Goal: Transaction & Acquisition: Book appointment/travel/reservation

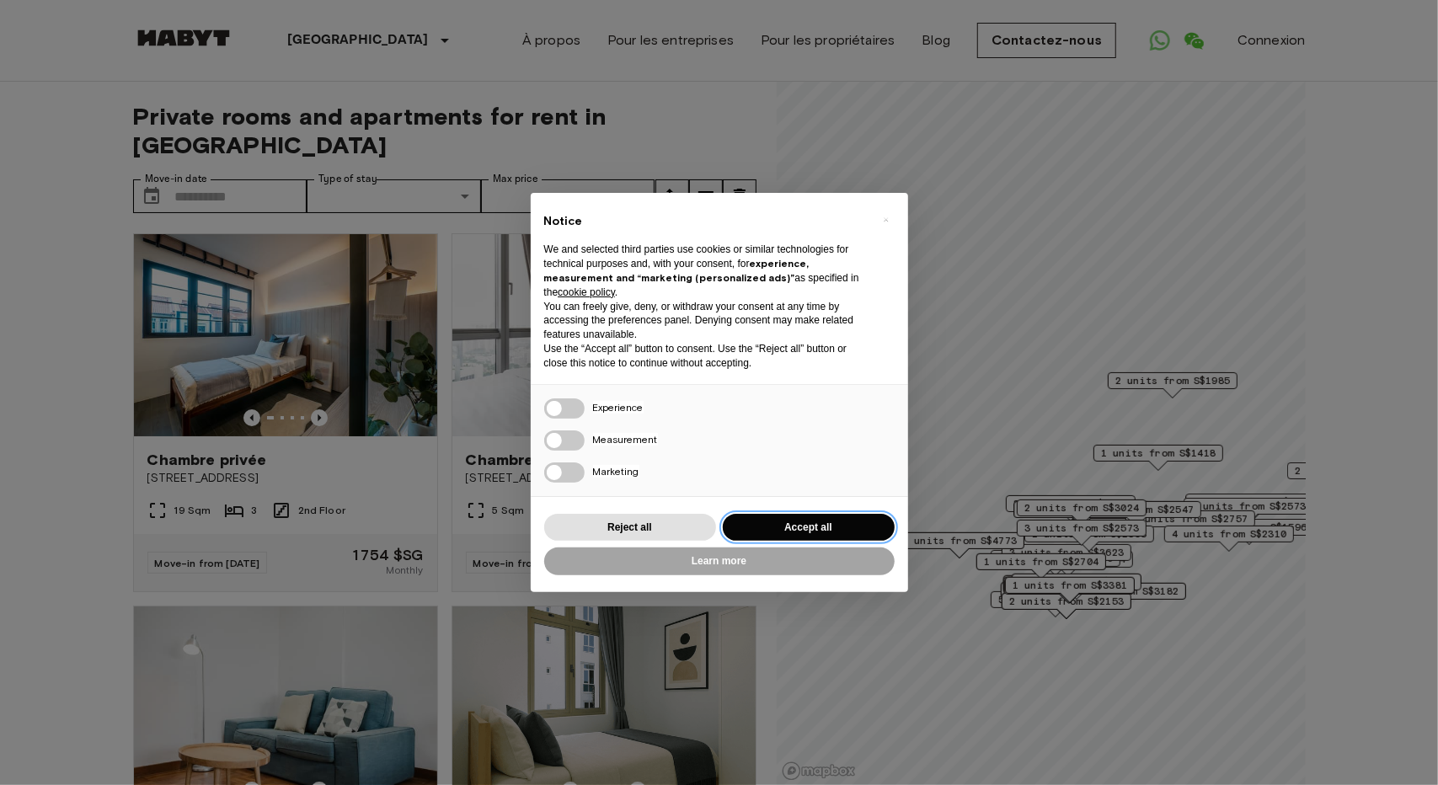
click at [820, 531] on button "Accept all" at bounding box center [809, 528] width 172 height 28
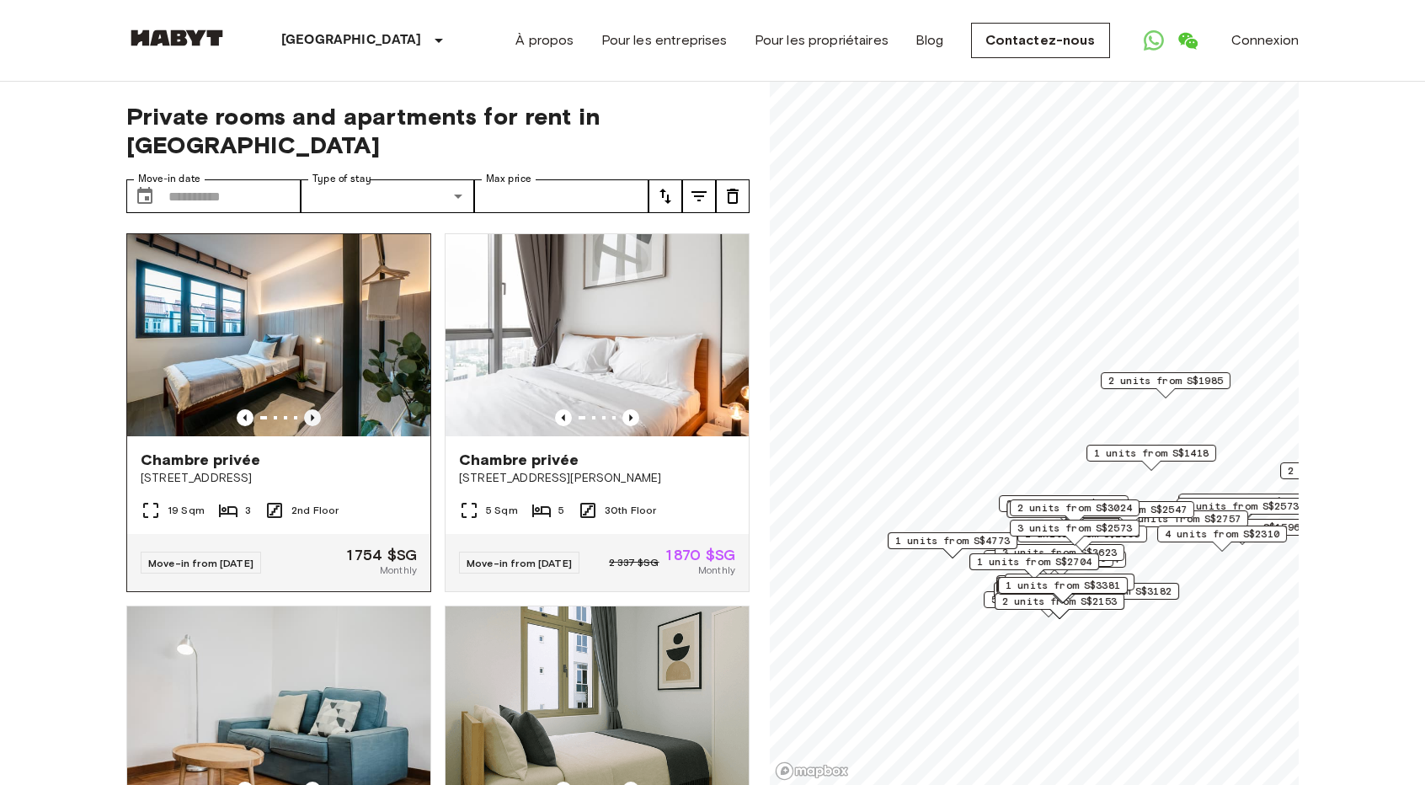
click at [312, 409] on icon "Previous image" at bounding box center [312, 417] width 17 height 17
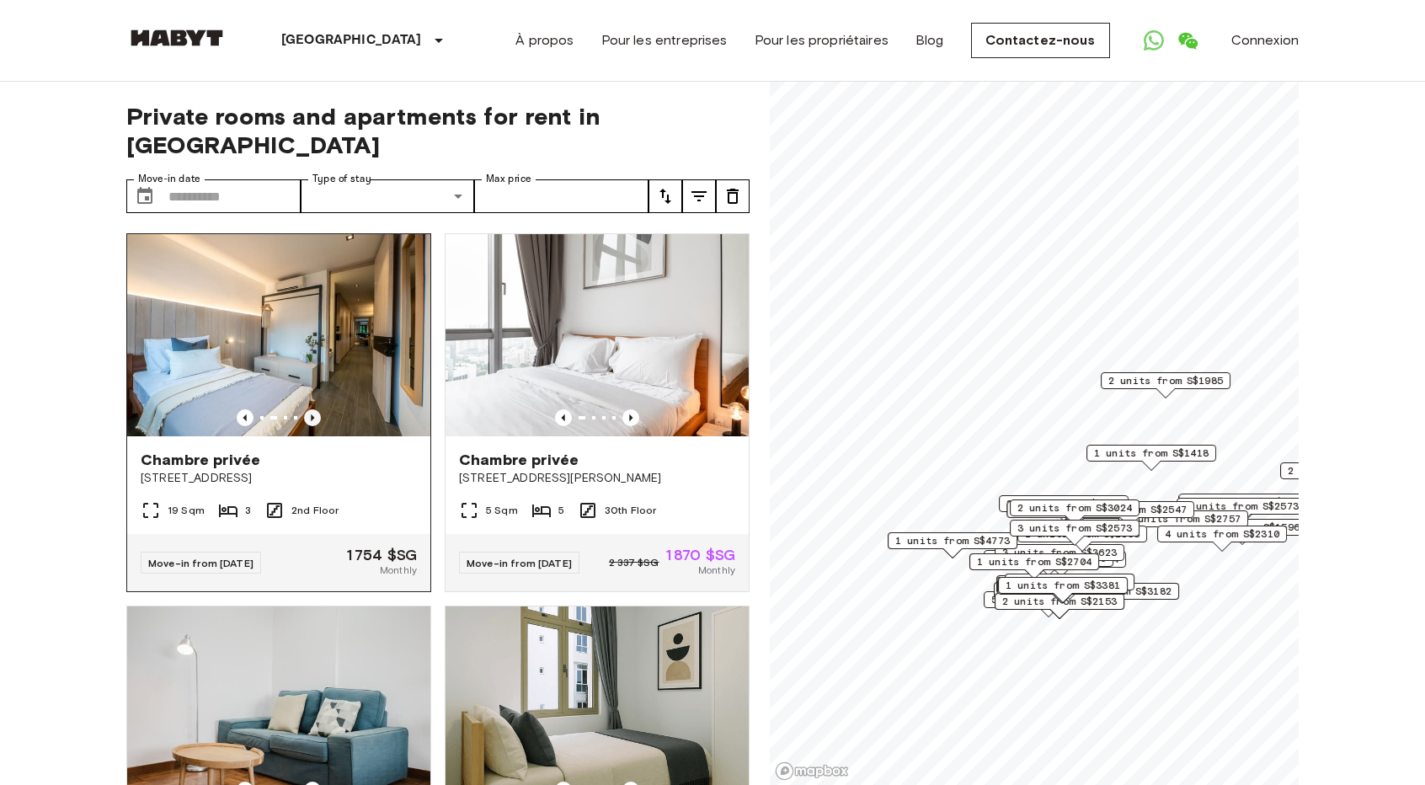
click at [312, 409] on icon "Previous image" at bounding box center [312, 417] width 17 height 17
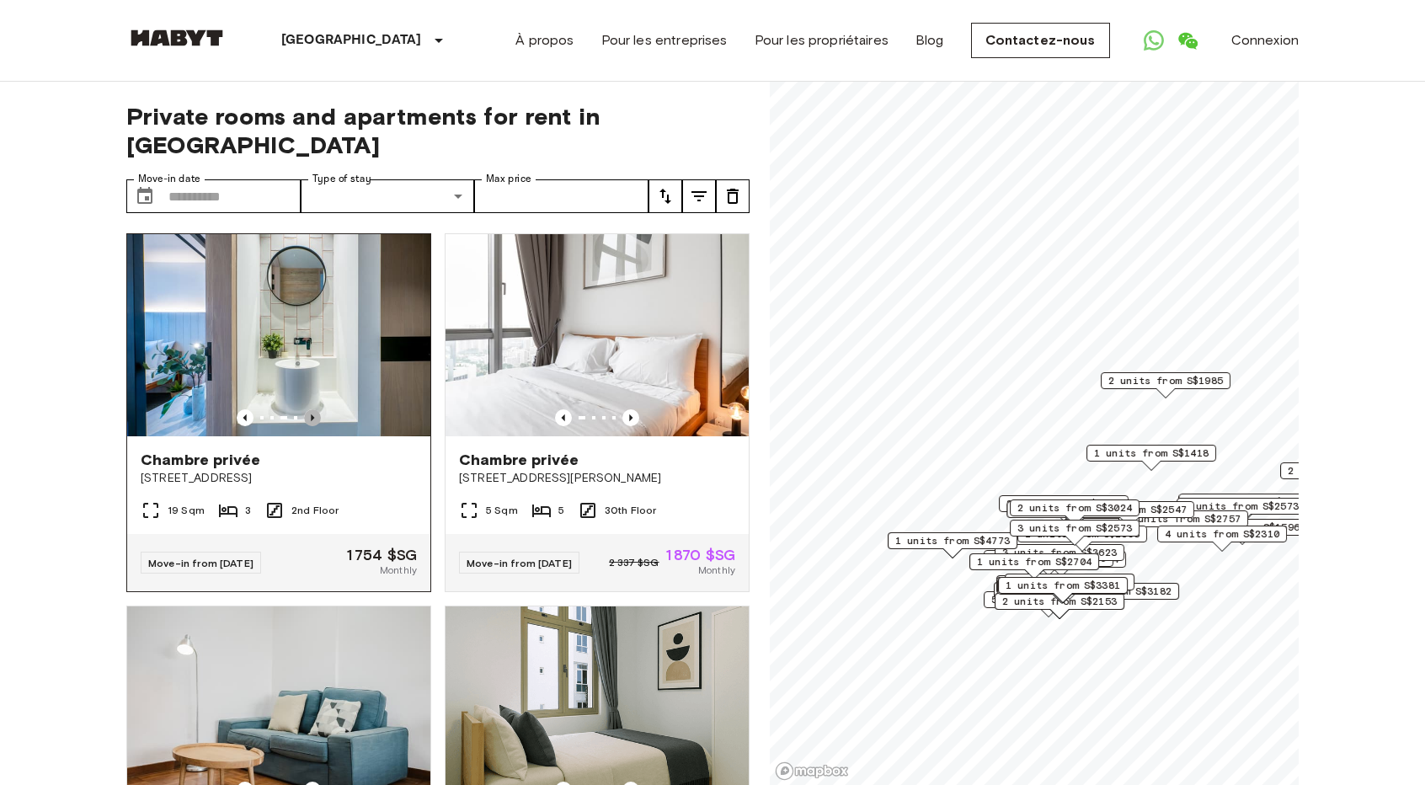
click at [312, 409] on icon "Previous image" at bounding box center [312, 417] width 17 height 17
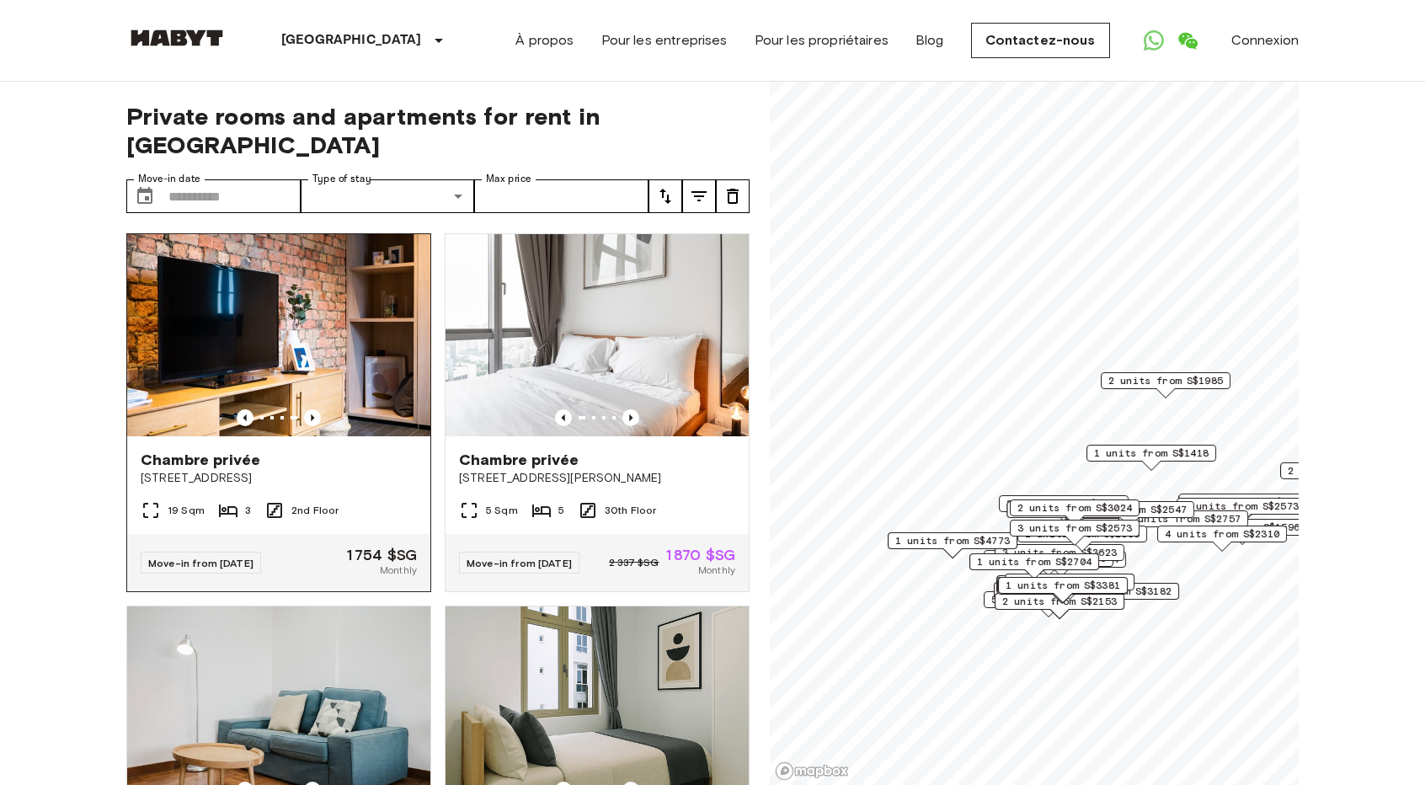
click at [313, 375] on div at bounding box center [278, 335] width 303 height 202
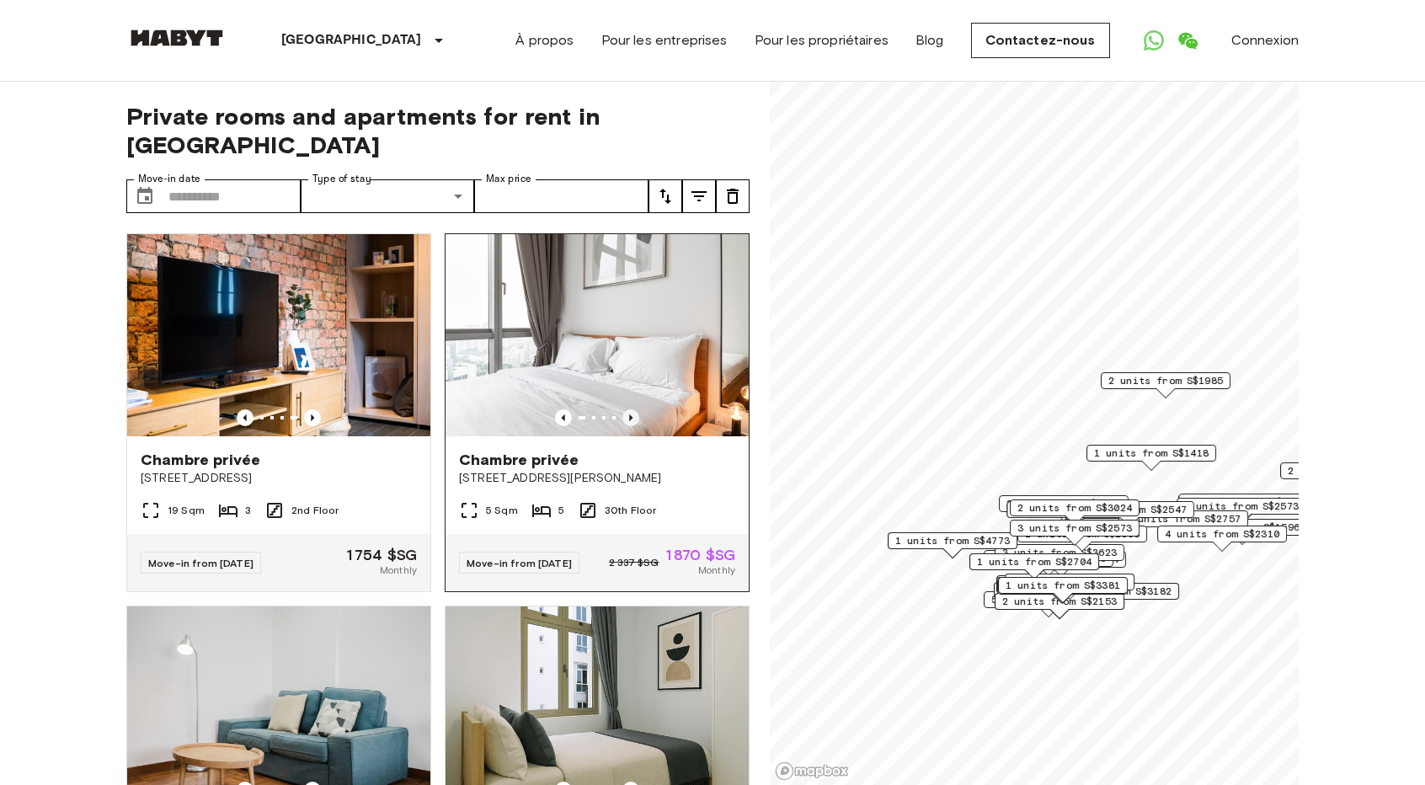
click at [622, 409] on icon "Previous image" at bounding box center [630, 417] width 17 height 17
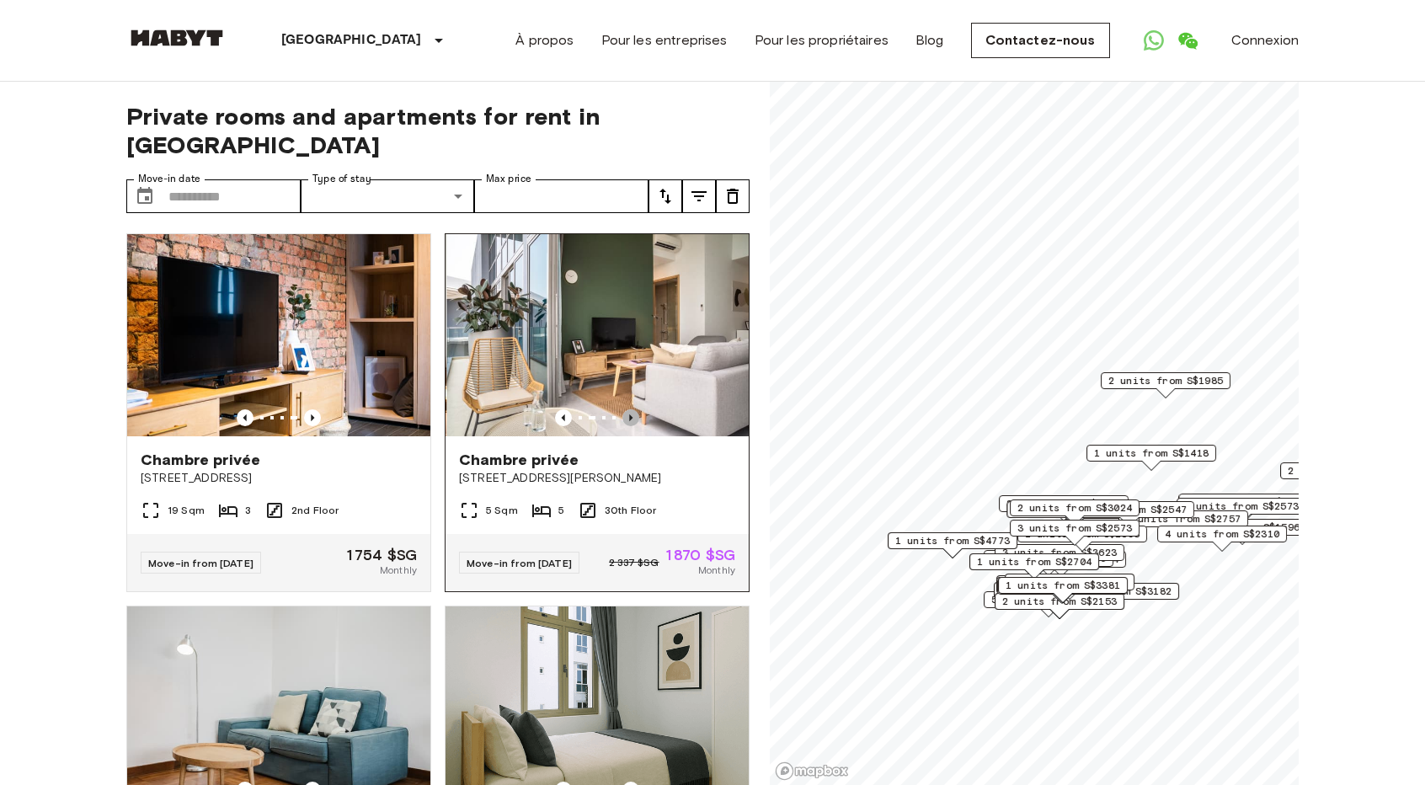
click at [622, 409] on icon "Previous image" at bounding box center [630, 417] width 17 height 17
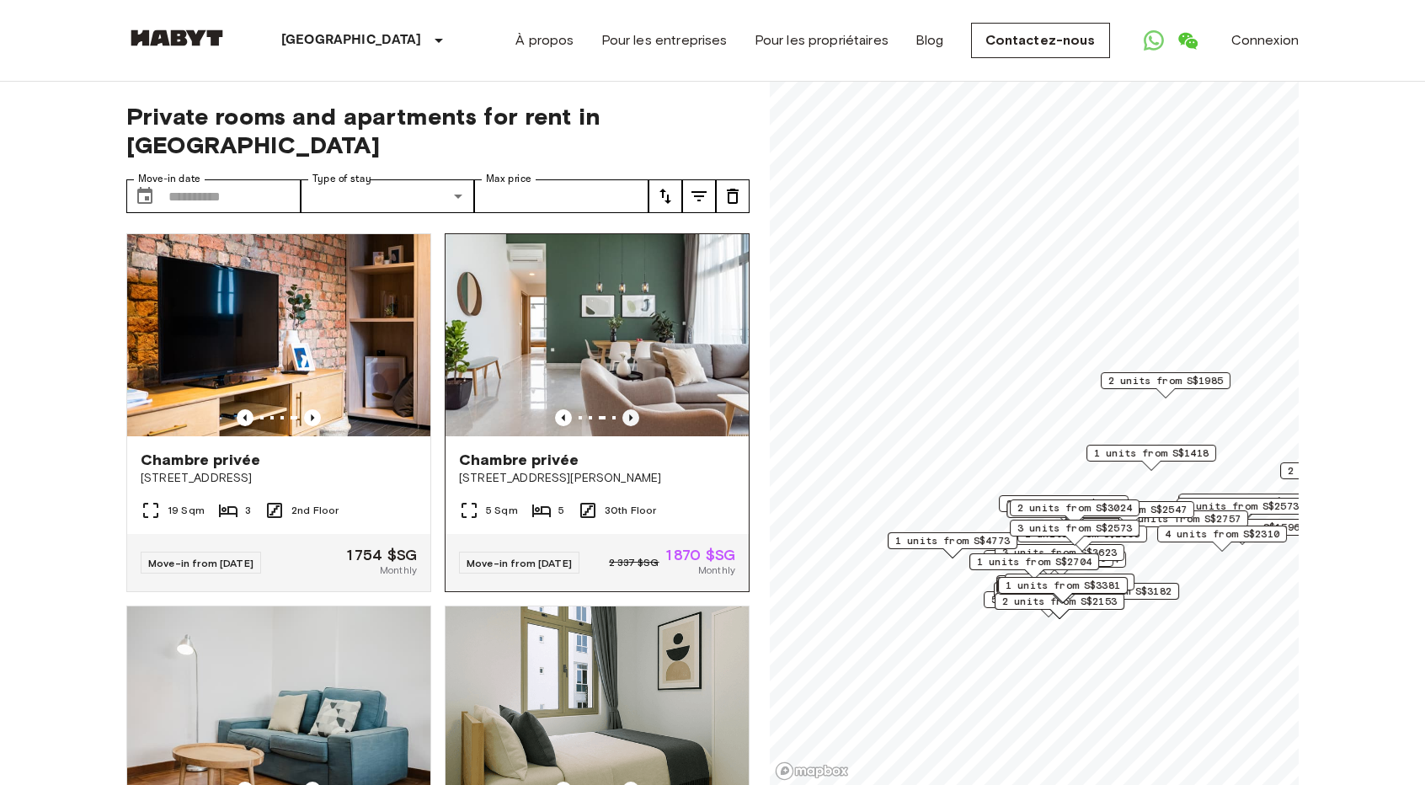
click at [622, 409] on icon "Previous image" at bounding box center [630, 417] width 17 height 17
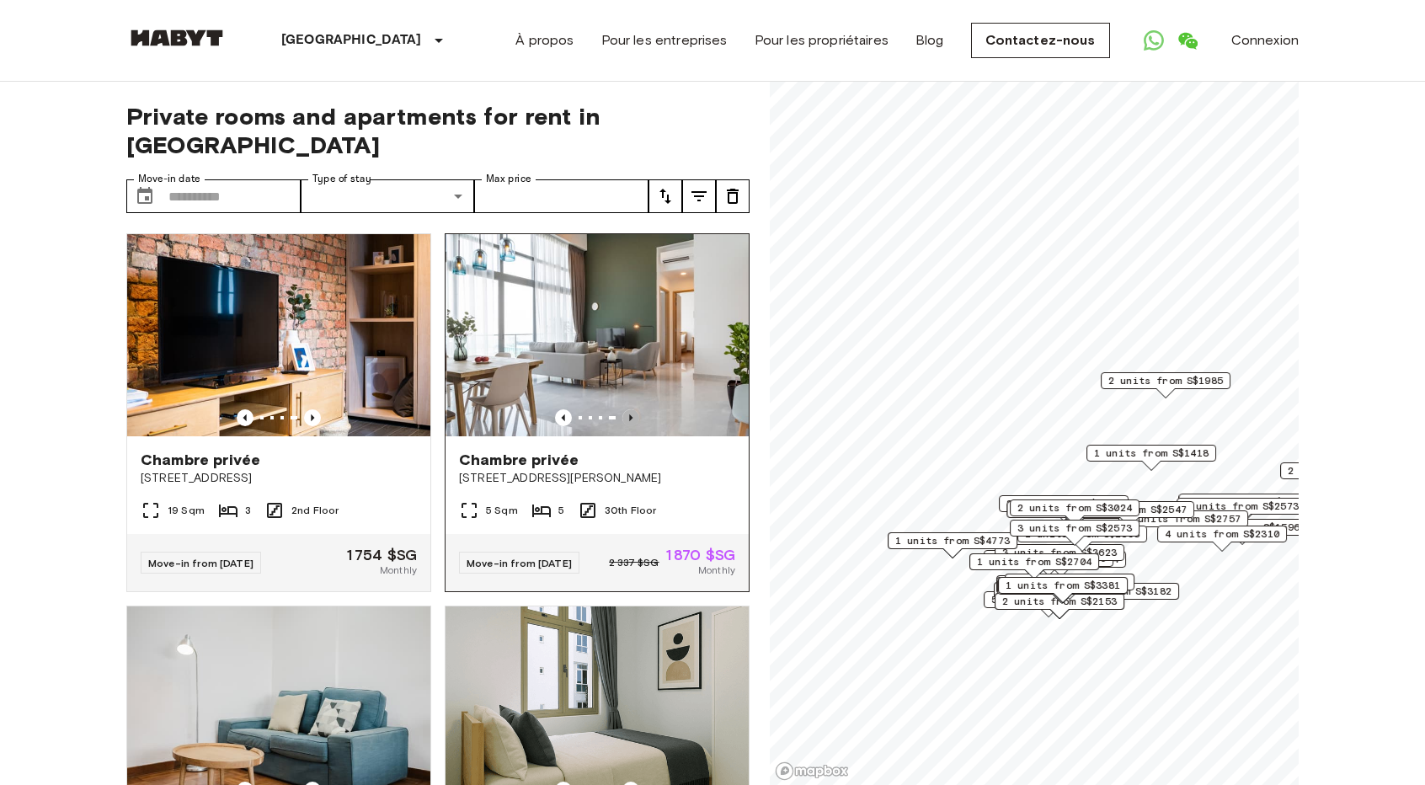
click at [622, 409] on icon "Previous image" at bounding box center [630, 417] width 17 height 17
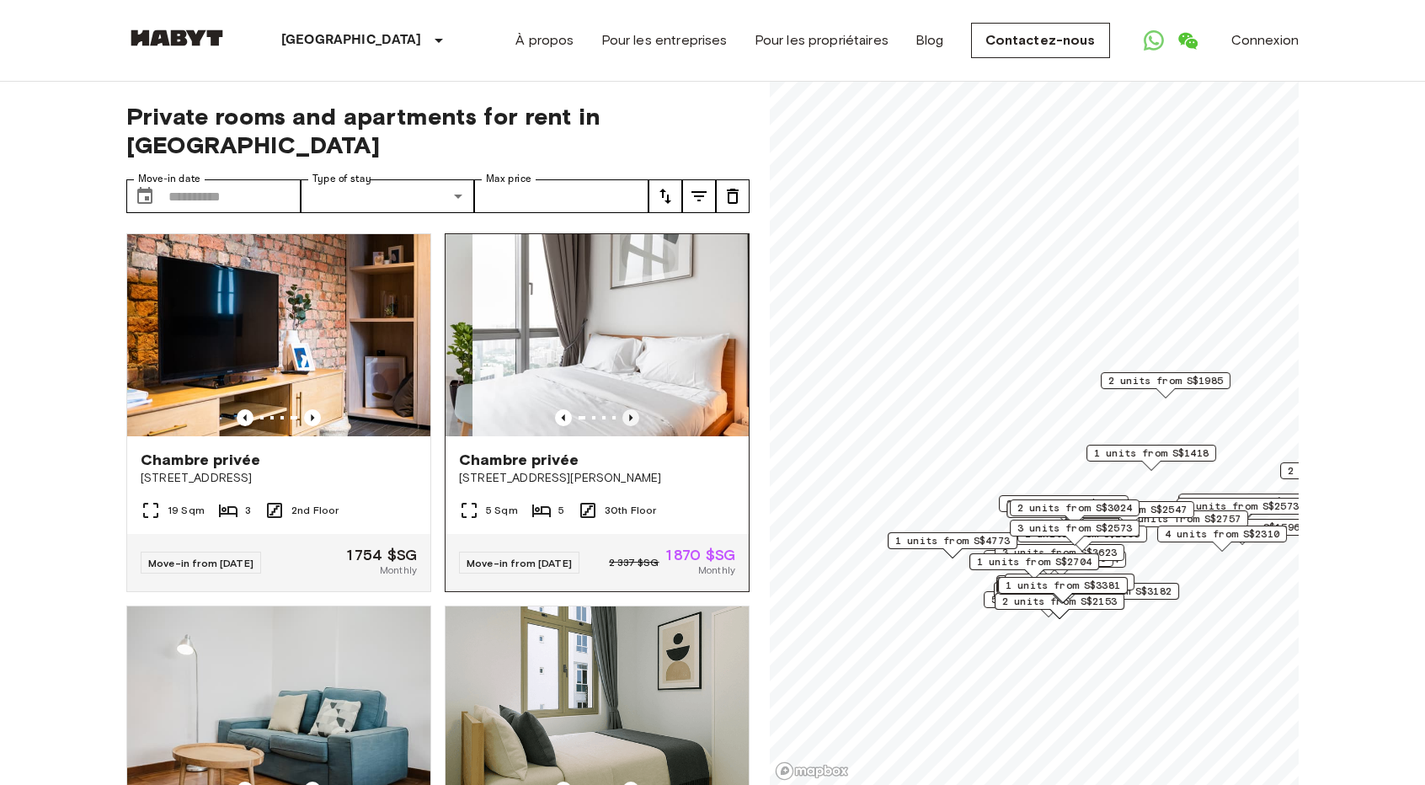
click at [622, 409] on icon "Previous image" at bounding box center [630, 417] width 17 height 17
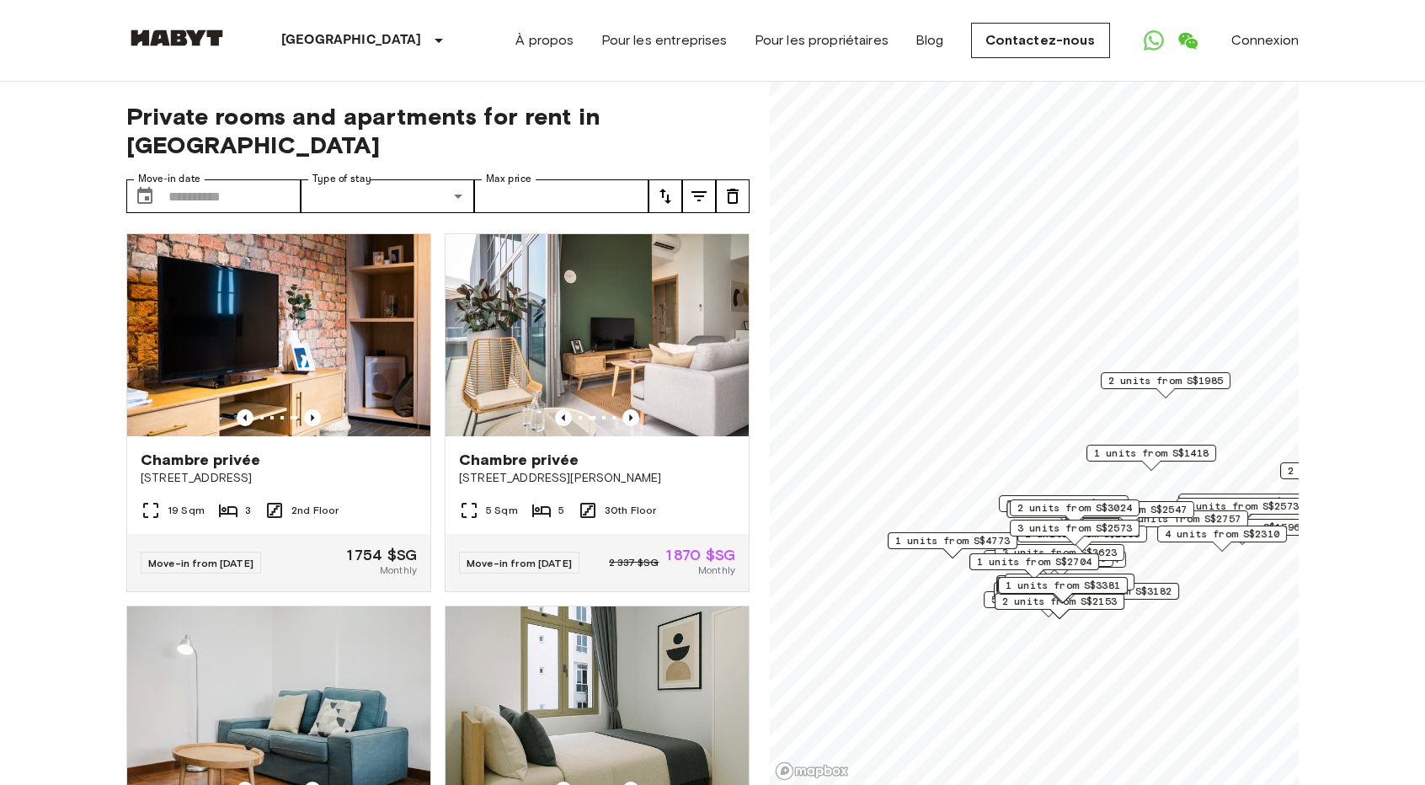
click at [408, 144] on div "Private rooms and apartments for rent in [GEOGRAPHIC_DATA] Move-in date ​ Move-…" at bounding box center [437, 434] width 623 height 704
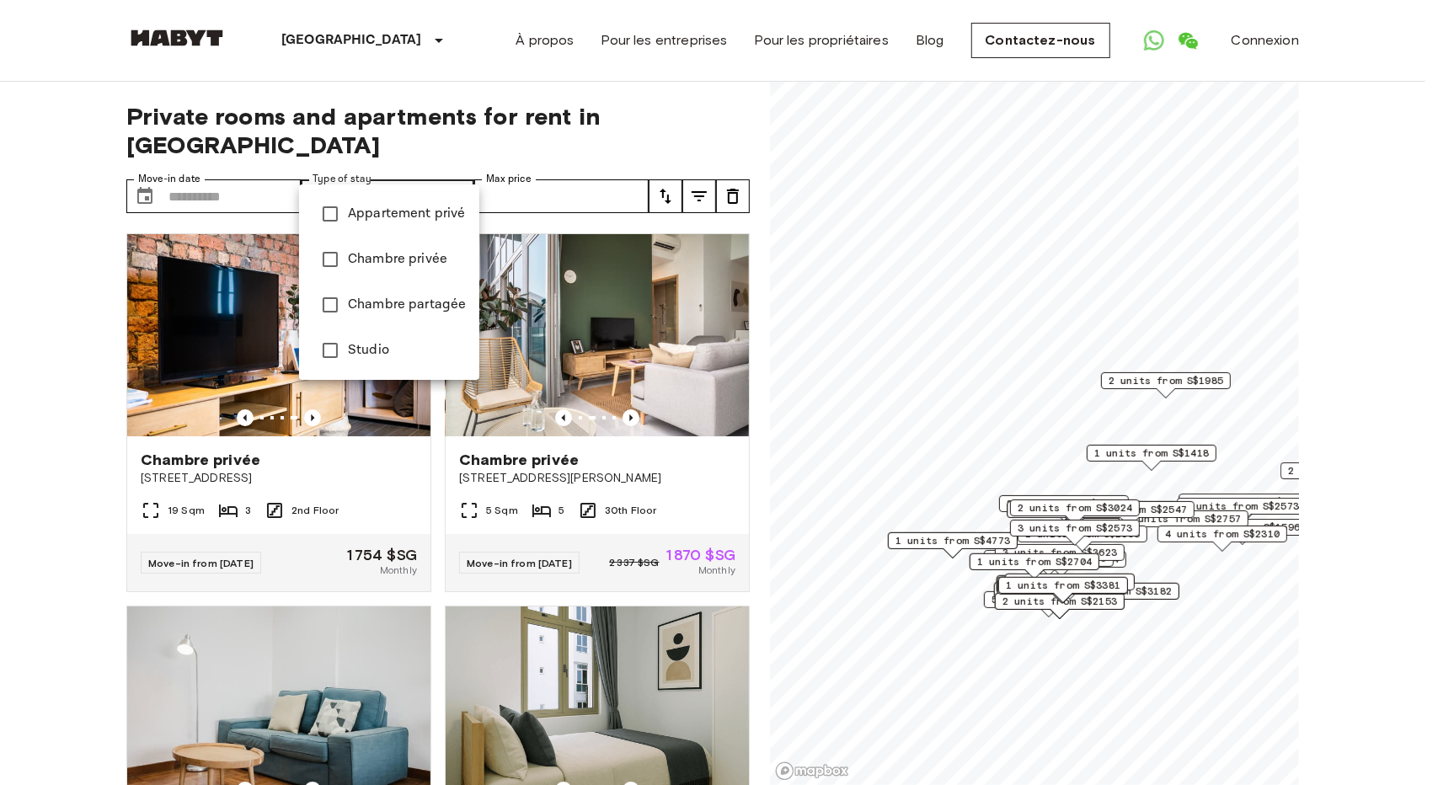
click at [409, 161] on div at bounding box center [719, 392] width 1438 height 785
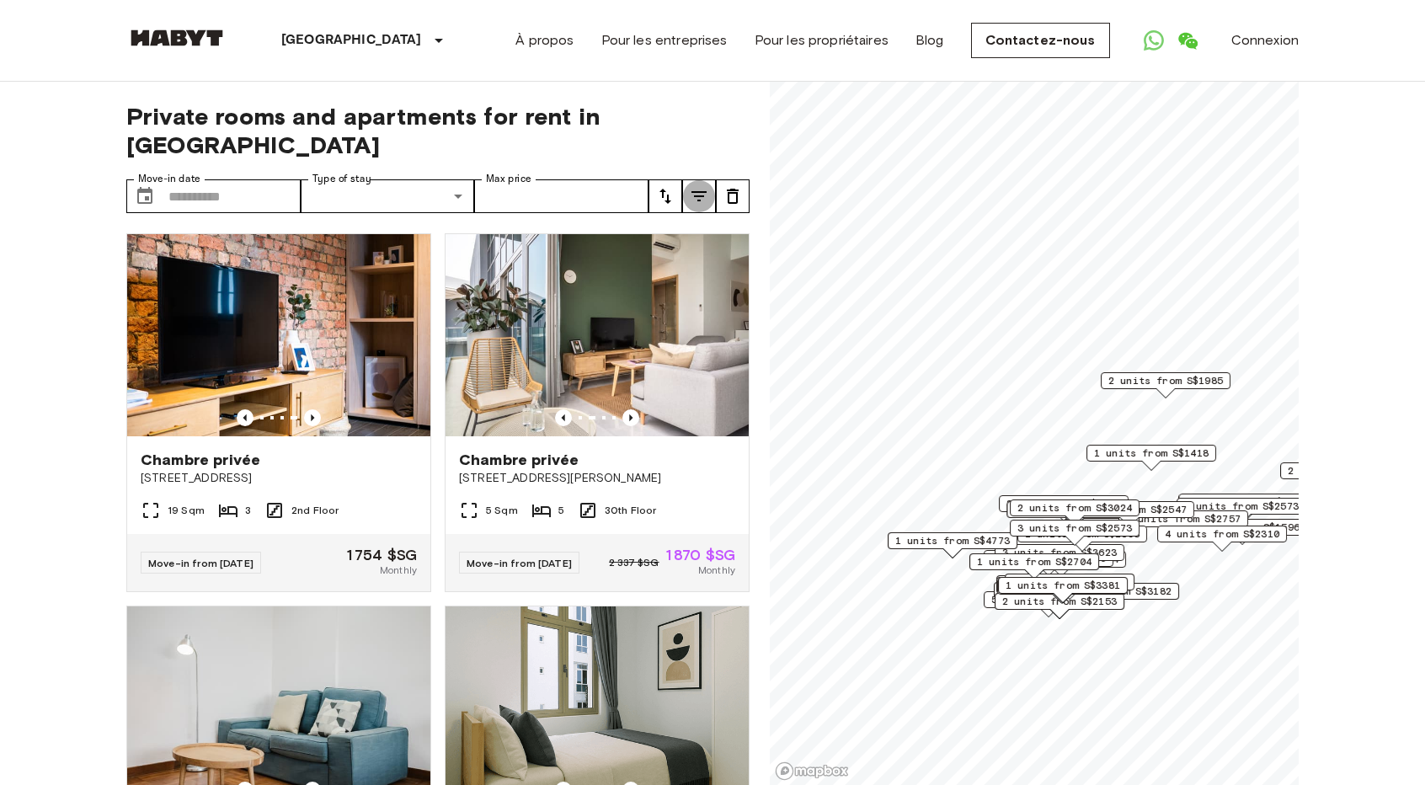
click at [693, 186] on icon "tune" at bounding box center [699, 196] width 20 height 20
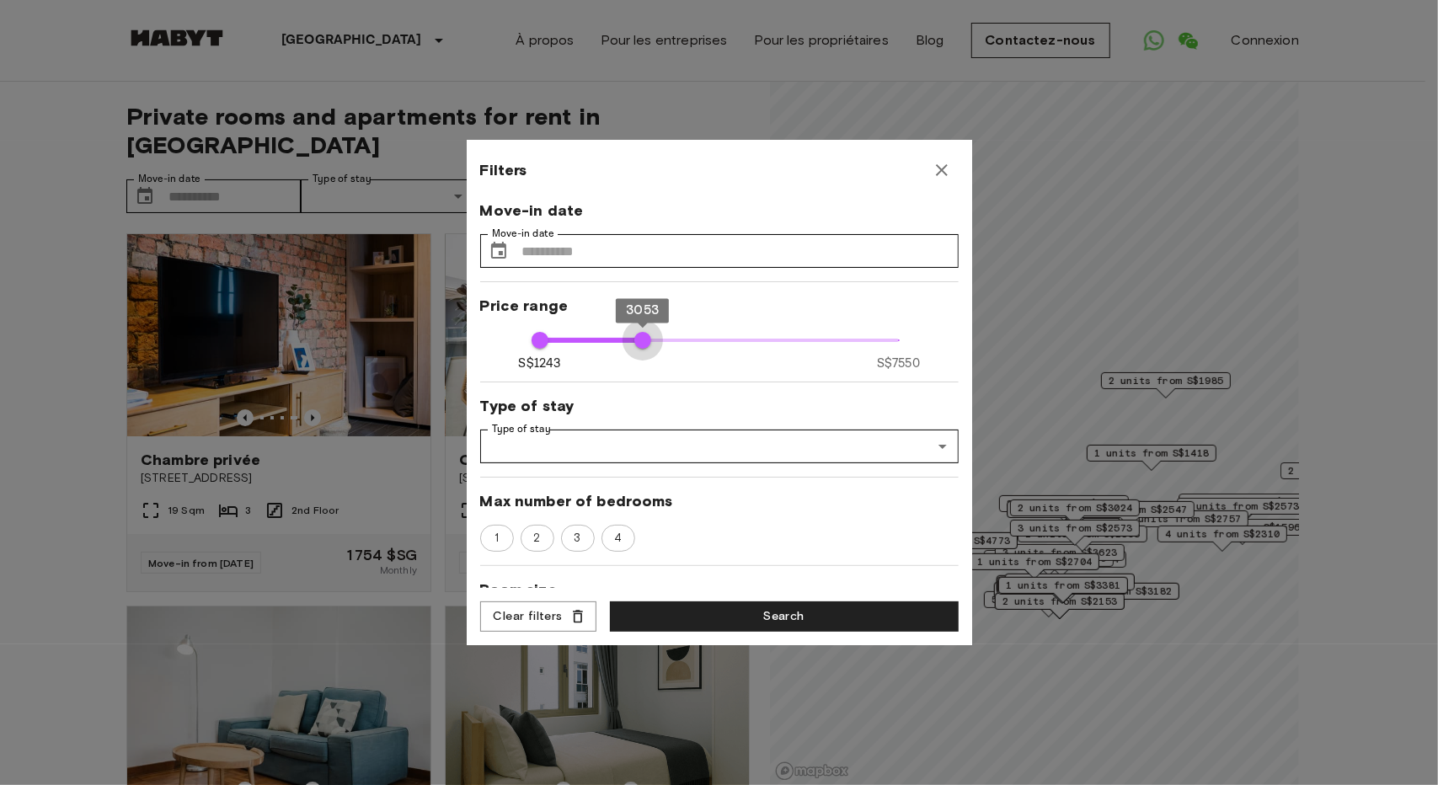
drag, startPoint x: 891, startPoint y: 337, endPoint x: 610, endPoint y: 347, distance: 281.5
click at [634, 348] on span "3053" at bounding box center [642, 340] width 17 height 17
click at [607, 346] on span "2573" at bounding box center [614, 340] width 17 height 17
type input "****"
drag, startPoint x: 605, startPoint y: 346, endPoint x: 558, endPoint y: 338, distance: 47.9
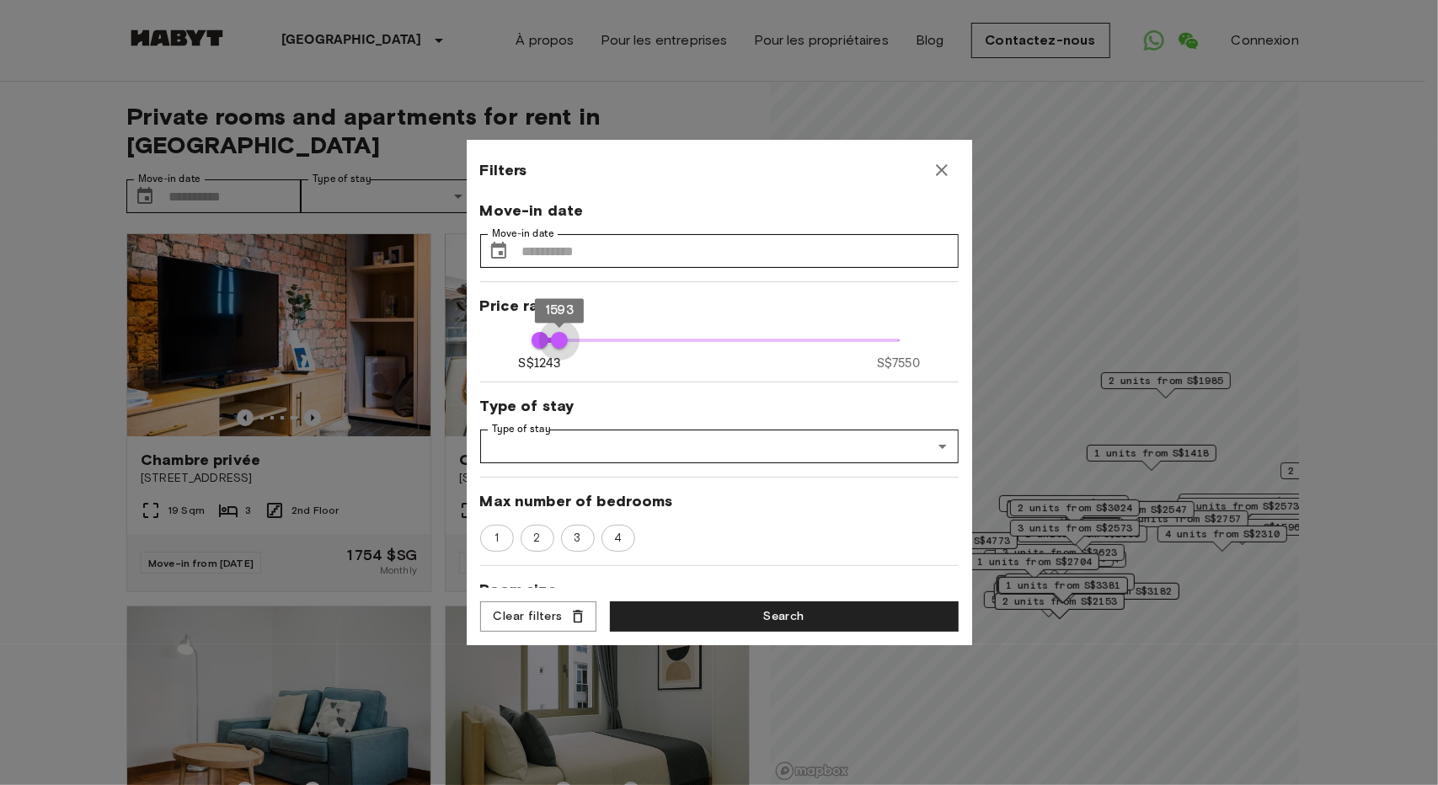
click at [558, 338] on span "1593" at bounding box center [559, 340] width 17 height 17
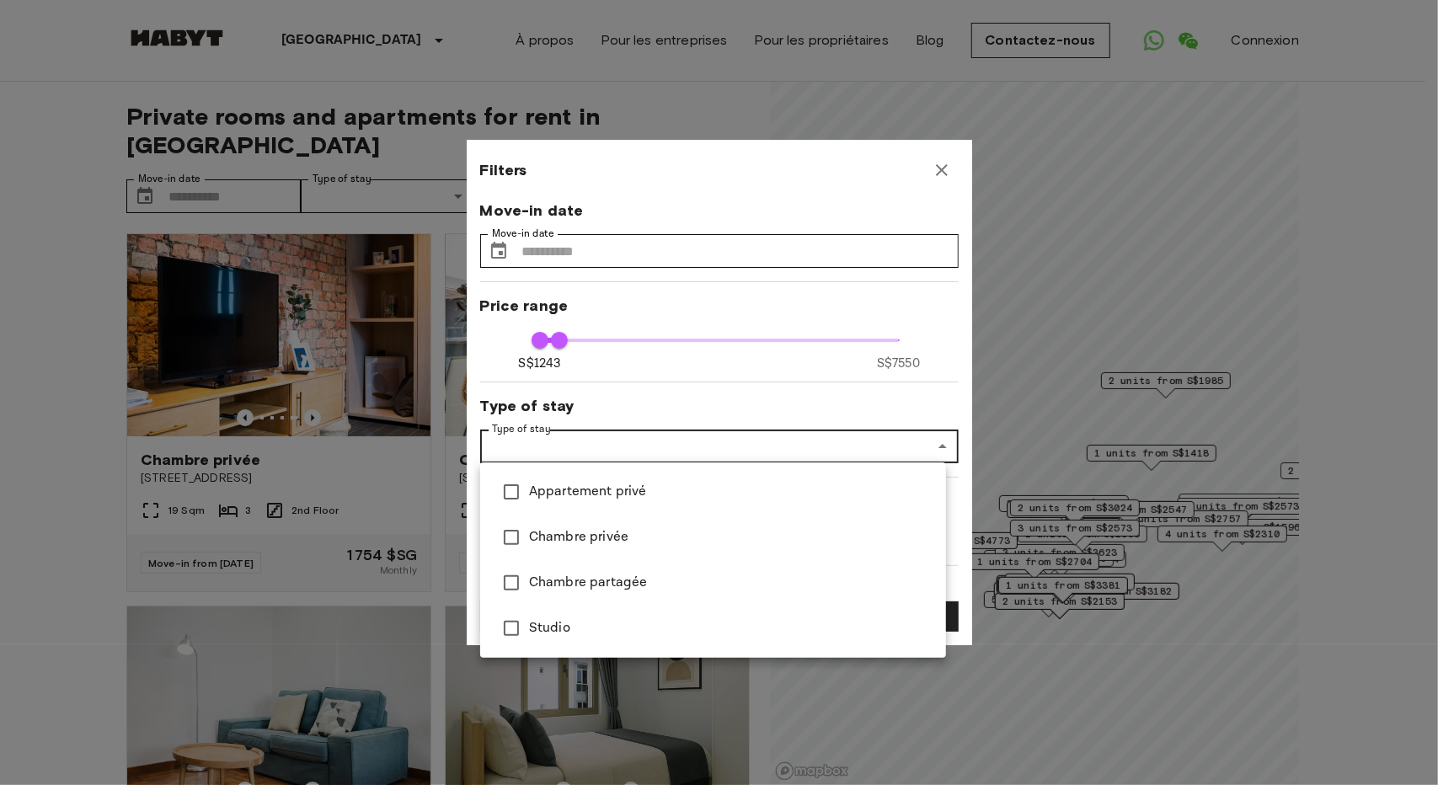
click at [791, 456] on div at bounding box center [719, 392] width 1438 height 785
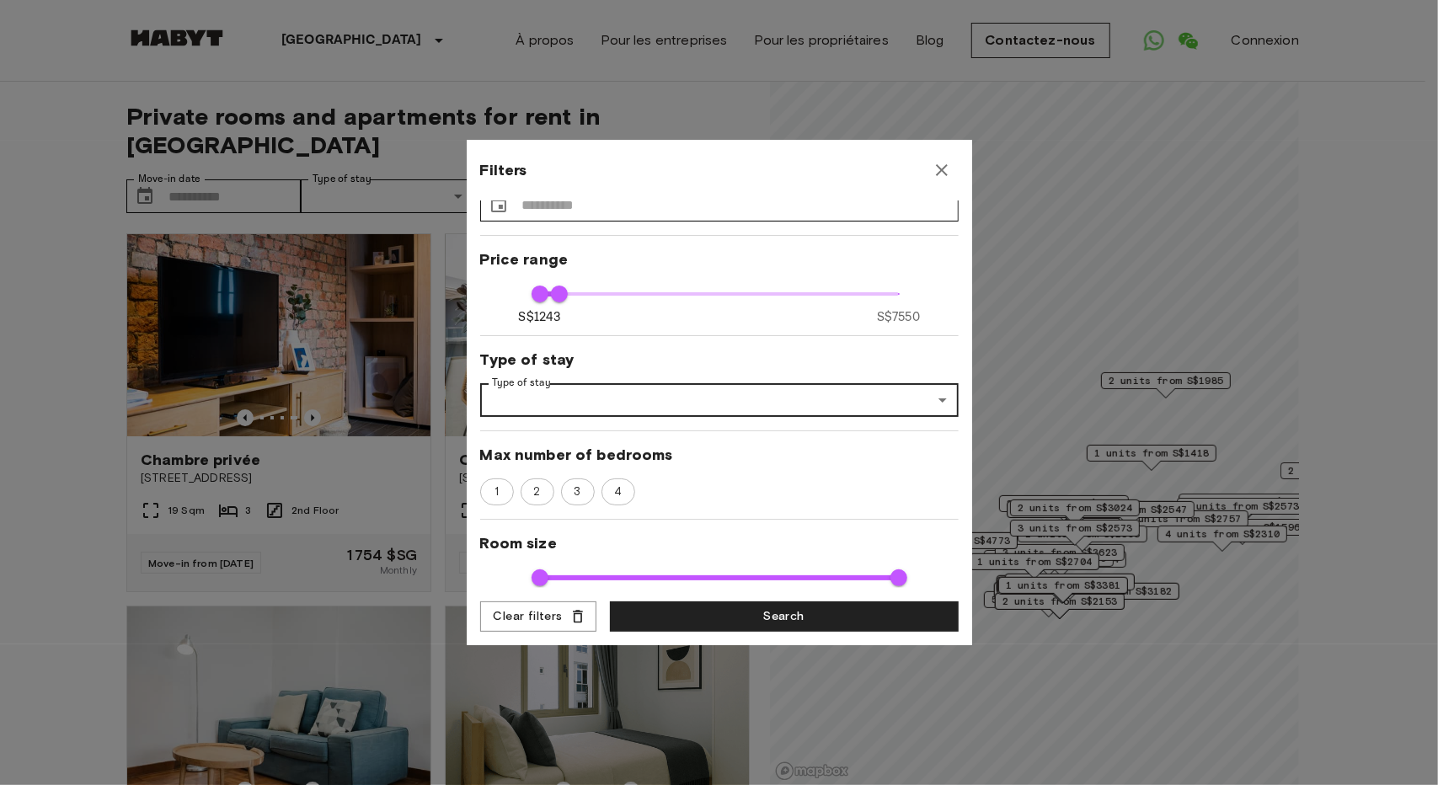
scroll to position [253, 0]
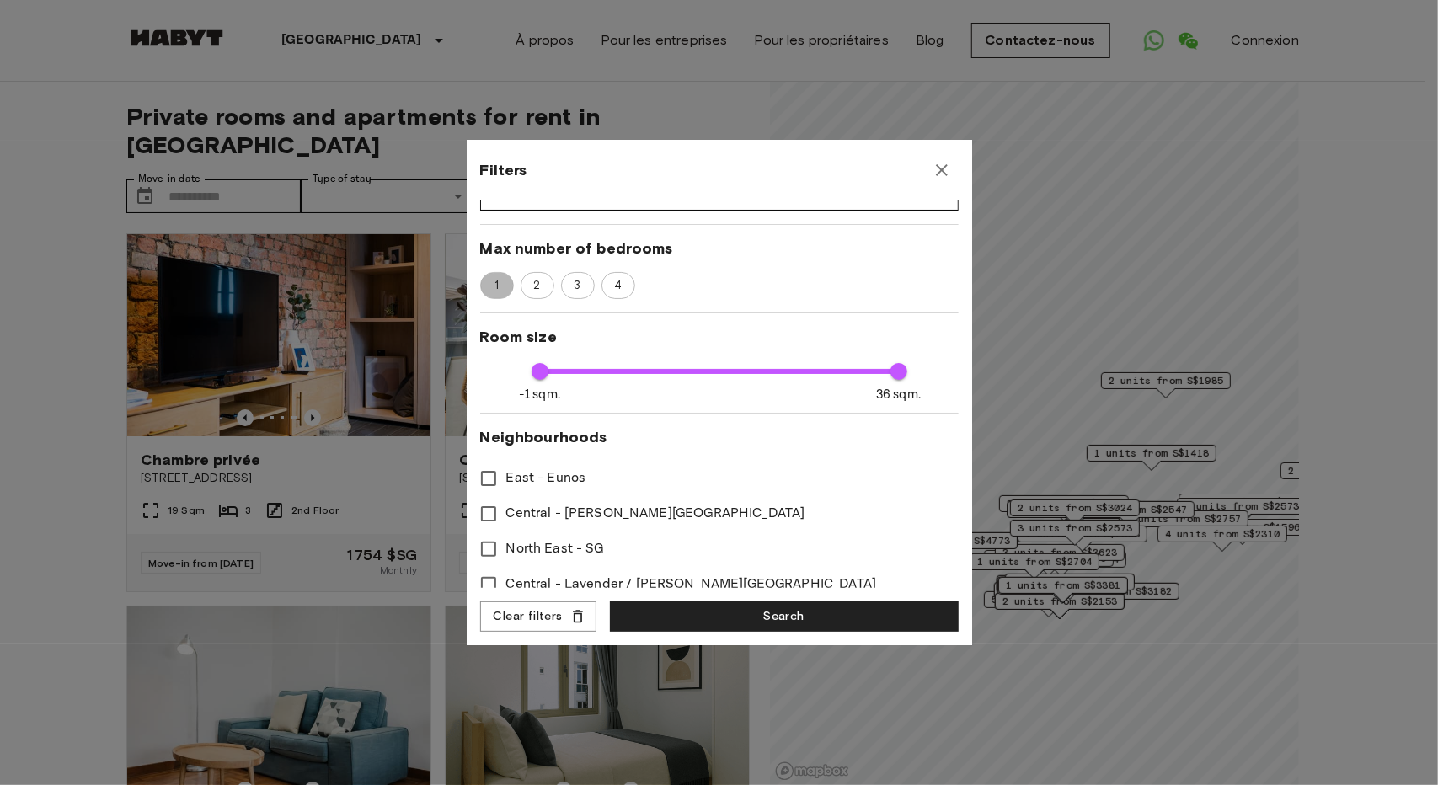
click at [498, 289] on span "1" at bounding box center [496, 285] width 23 height 17
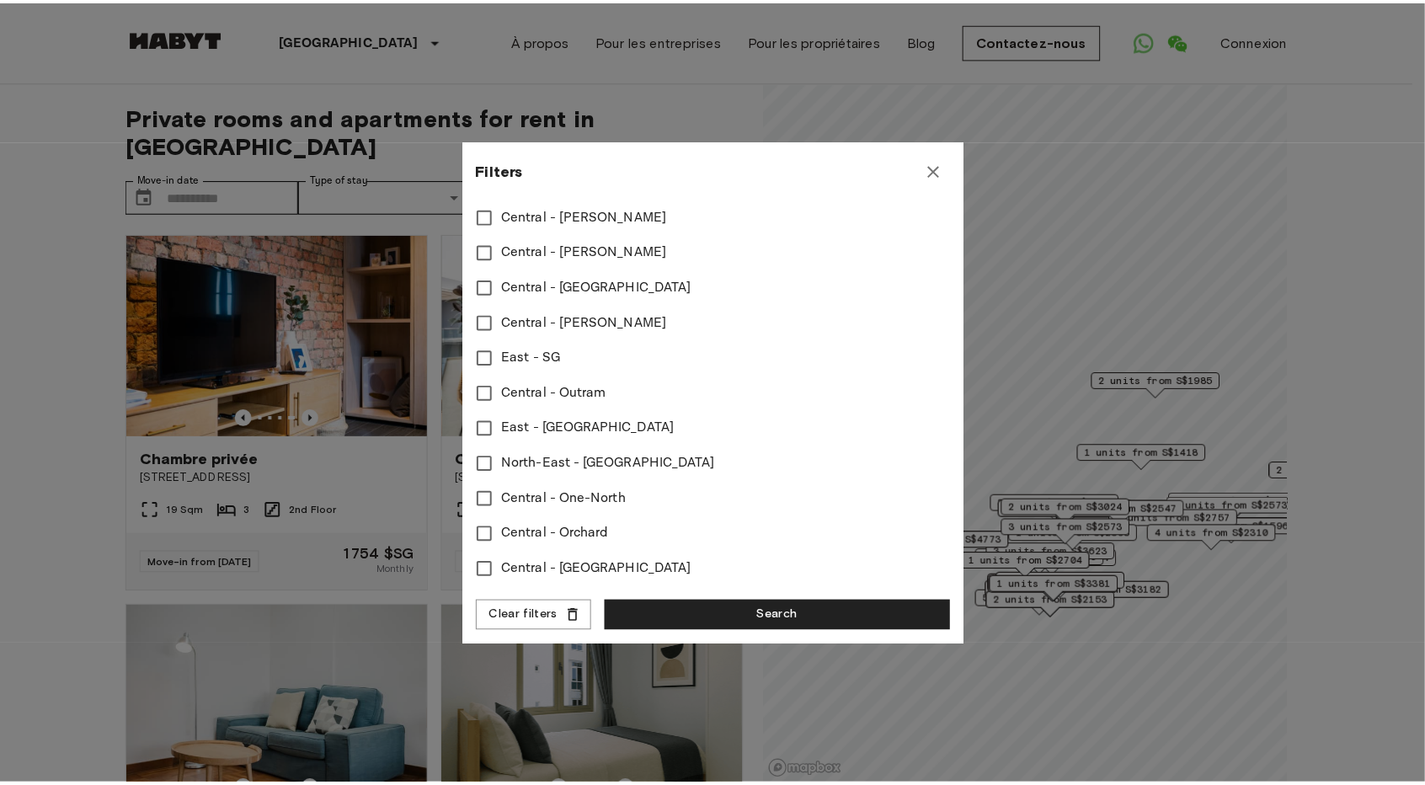
scroll to position [668, 0]
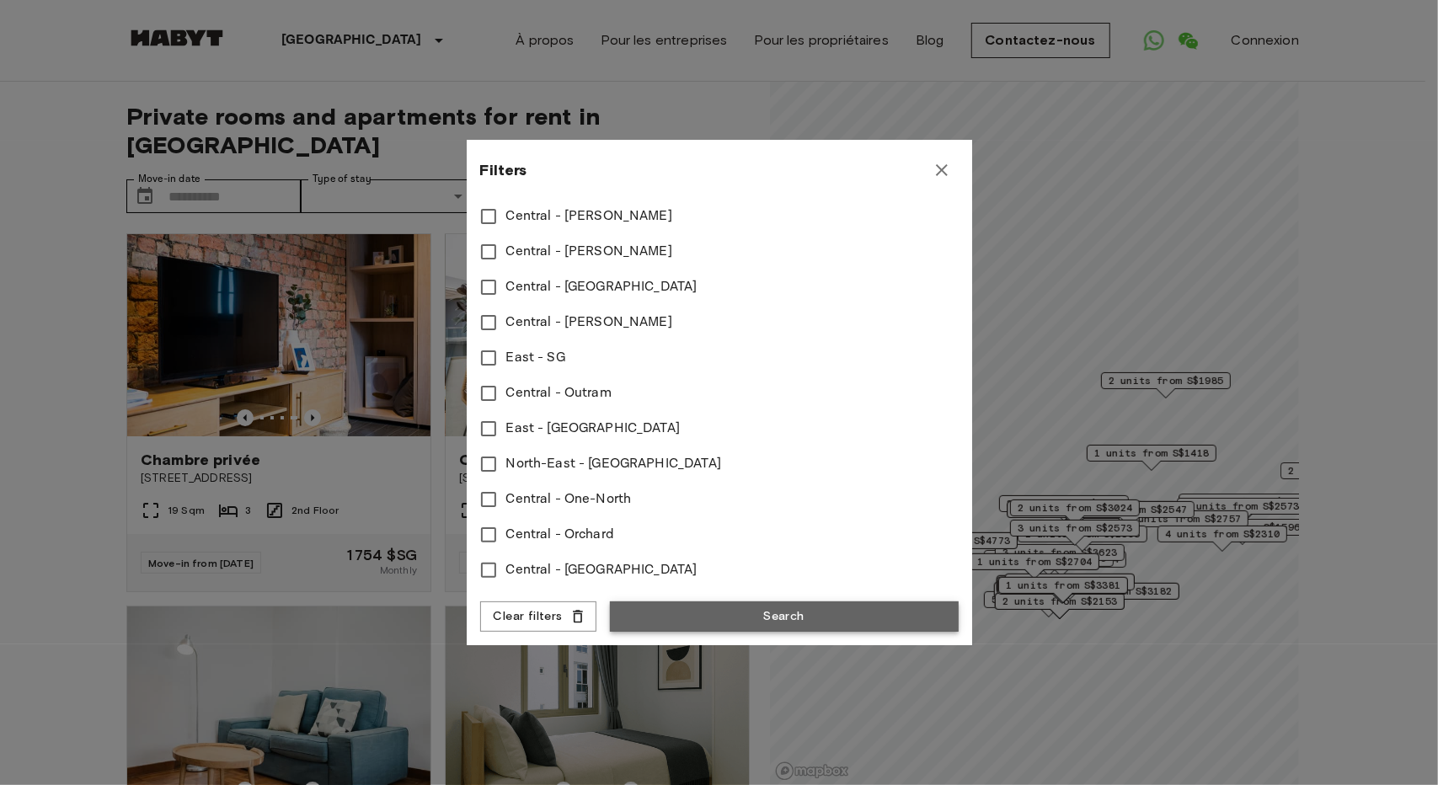
click at [787, 616] on button "Search" at bounding box center [784, 616] width 349 height 31
type input "****"
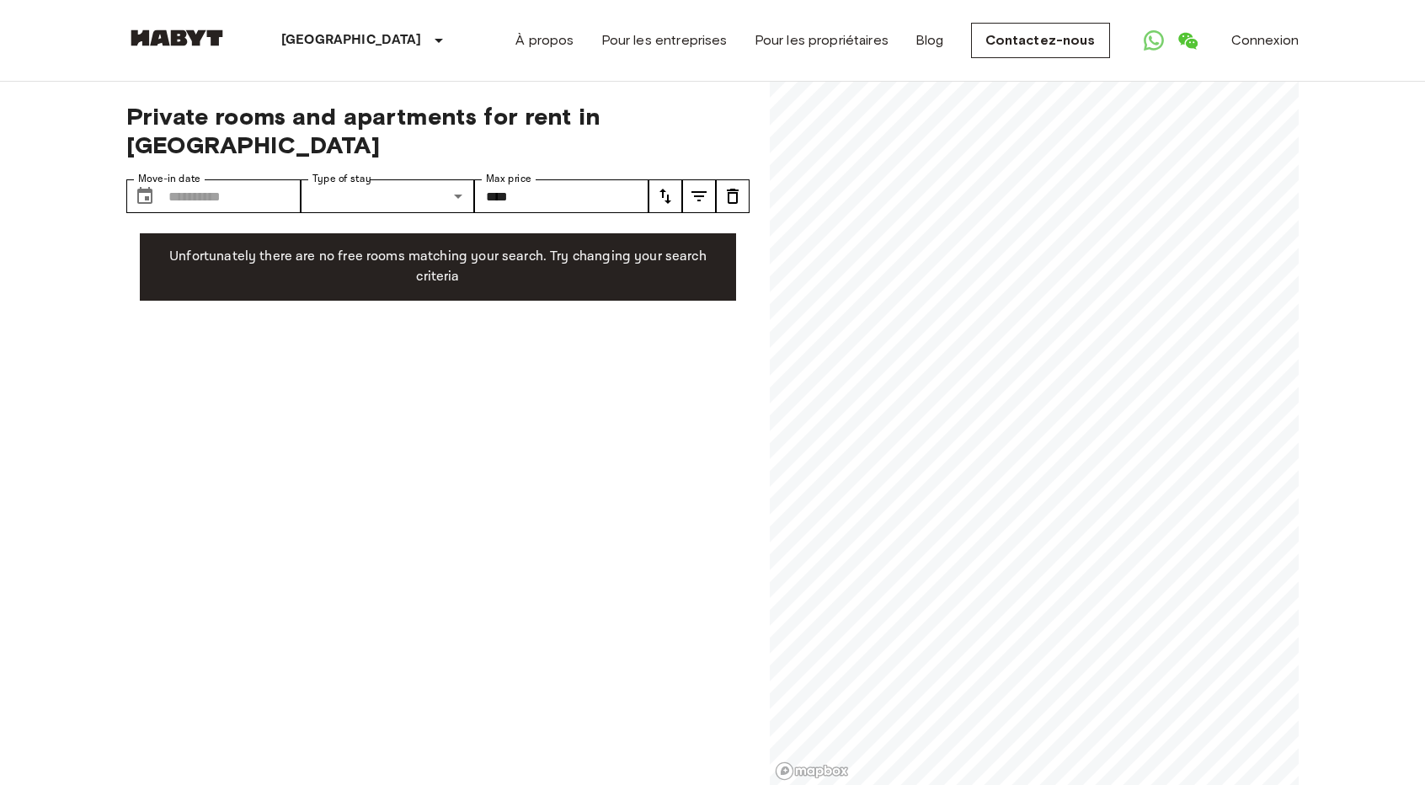
click at [603, 147] on div "Private rooms and apartments for rent in [GEOGRAPHIC_DATA] Move-in date ​ Move-…" at bounding box center [437, 434] width 623 height 704
click at [603, 179] on input "****" at bounding box center [561, 196] width 174 height 34
click at [714, 179] on button "tune" at bounding box center [699, 196] width 34 height 34
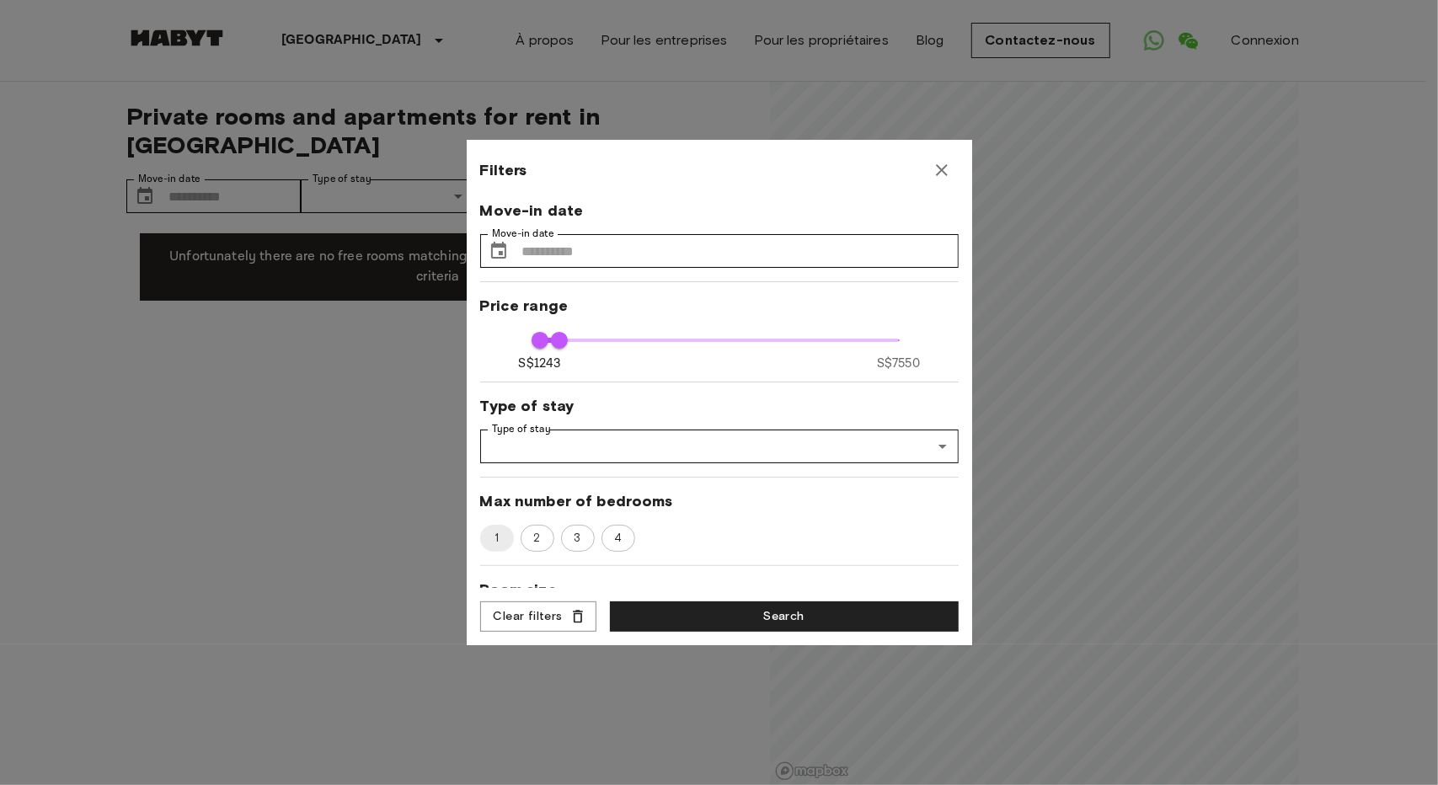
type input "****"
click at [642, 346] on span "S$1243 S$7550 1243 3123" at bounding box center [719, 340] width 359 height 22
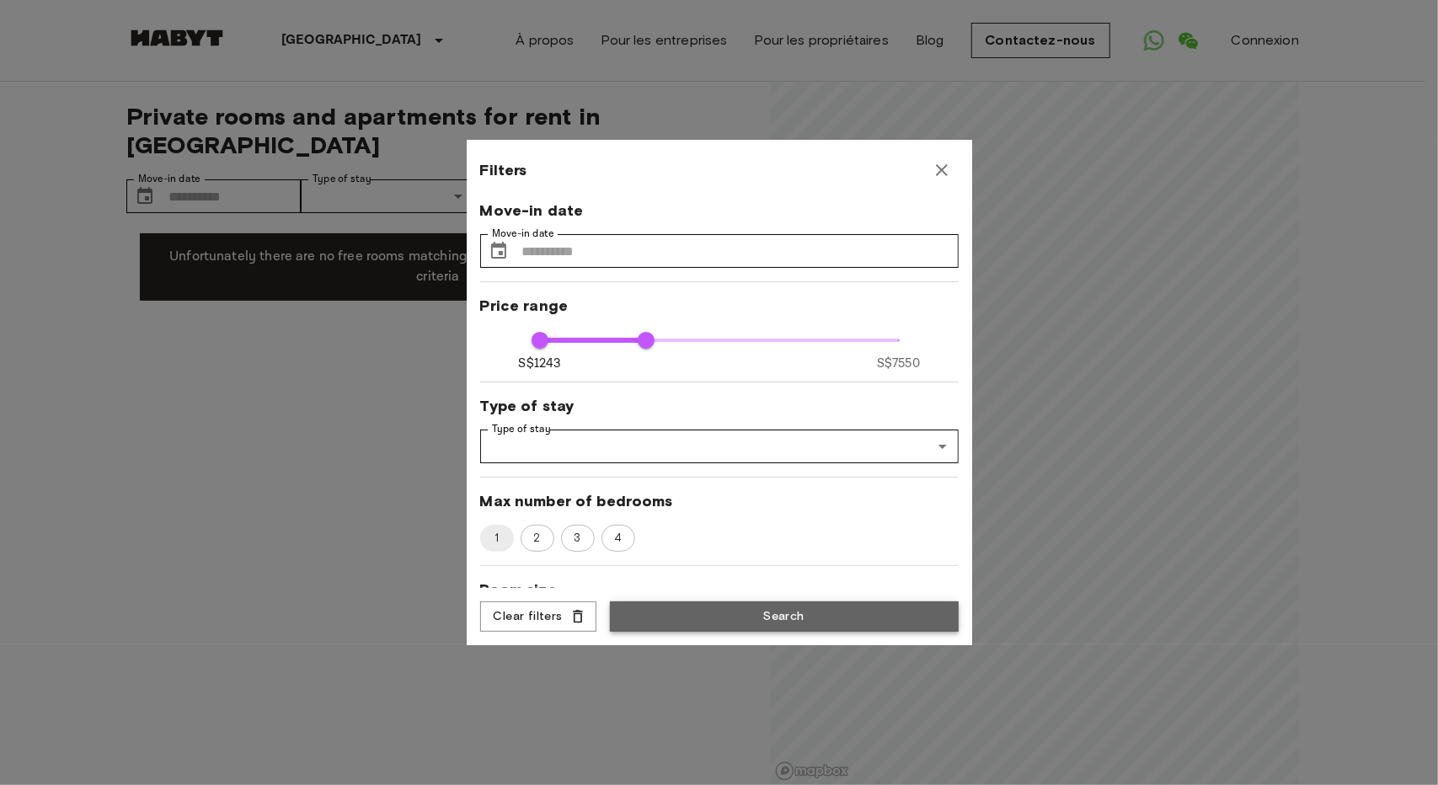
click at [783, 607] on button "Search" at bounding box center [784, 616] width 349 height 31
type input "****"
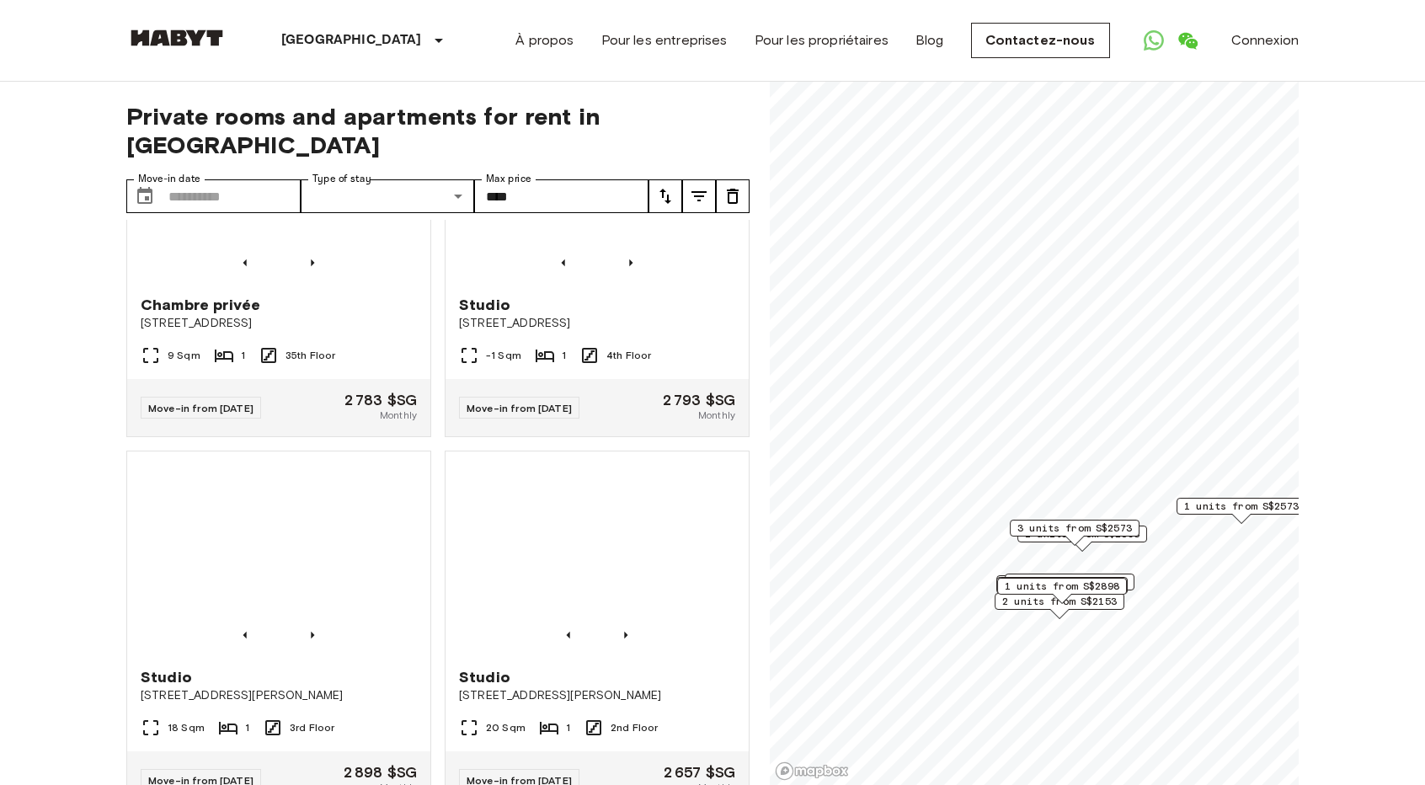
scroll to position [1937, 0]
